Goal: Task Accomplishment & Management: Use online tool/utility

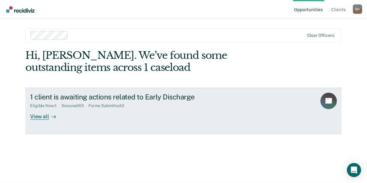
click at [36, 116] on div "View all" at bounding box center [46, 113] width 33 height 11
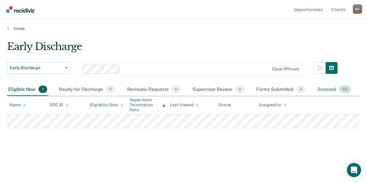
click at [344, 88] on span "63" at bounding box center [345, 90] width 12 height 8
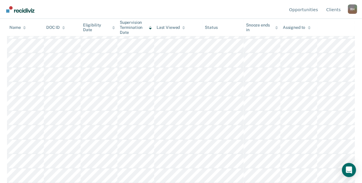
scroll to position [374, 0]
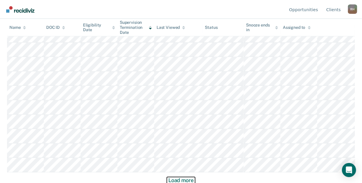
click at [190, 179] on button "Load more" at bounding box center [181, 180] width 29 height 7
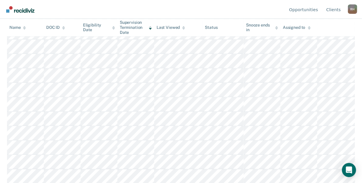
scroll to position [807, 0]
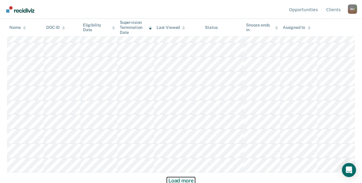
click at [189, 178] on button "Load more" at bounding box center [181, 180] width 29 height 7
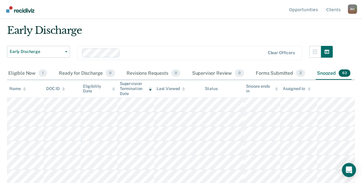
scroll to position [0, 0]
